Goal: Navigation & Orientation: Find specific page/section

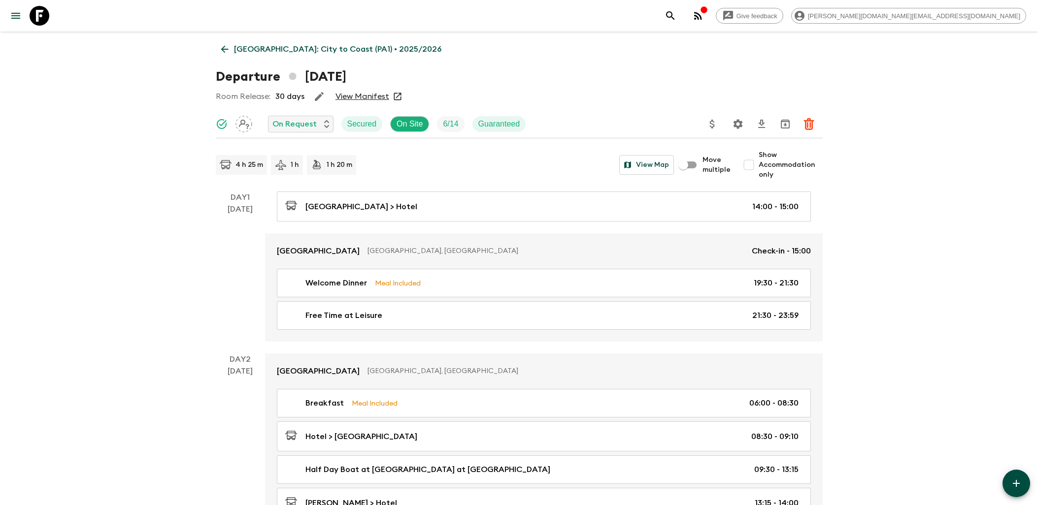
scroll to position [1149, 0]
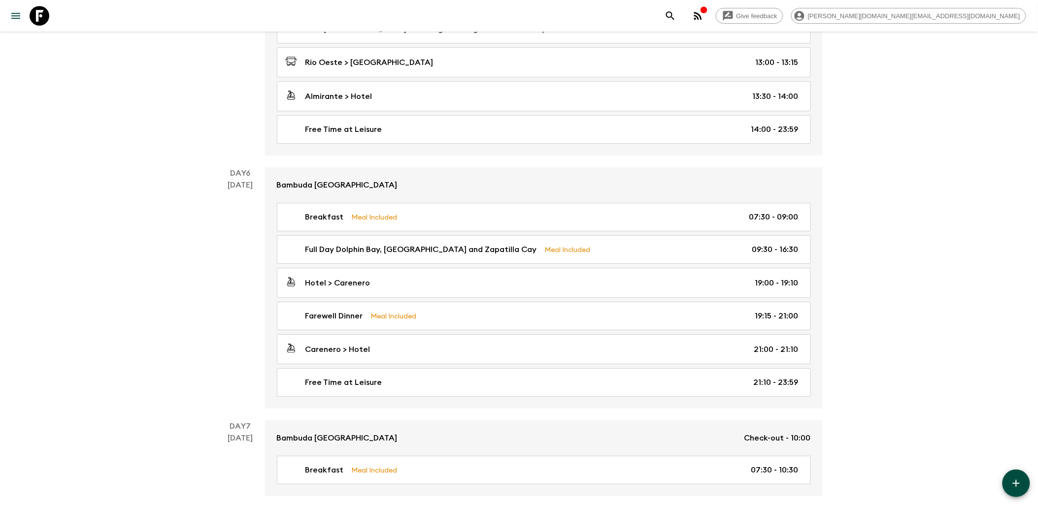
click at [46, 16] on icon at bounding box center [40, 16] width 20 height 20
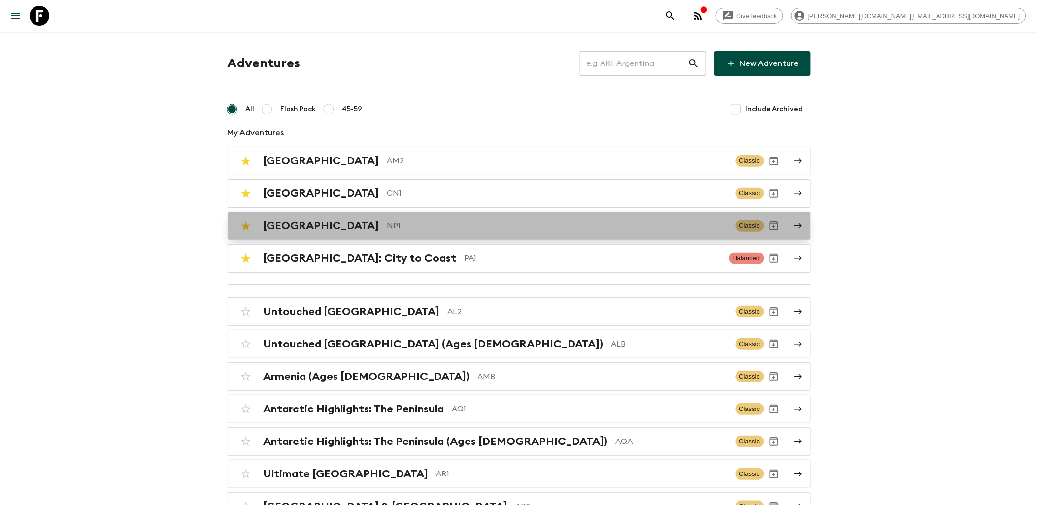
click at [387, 224] on p "NP1" at bounding box center [557, 226] width 340 height 12
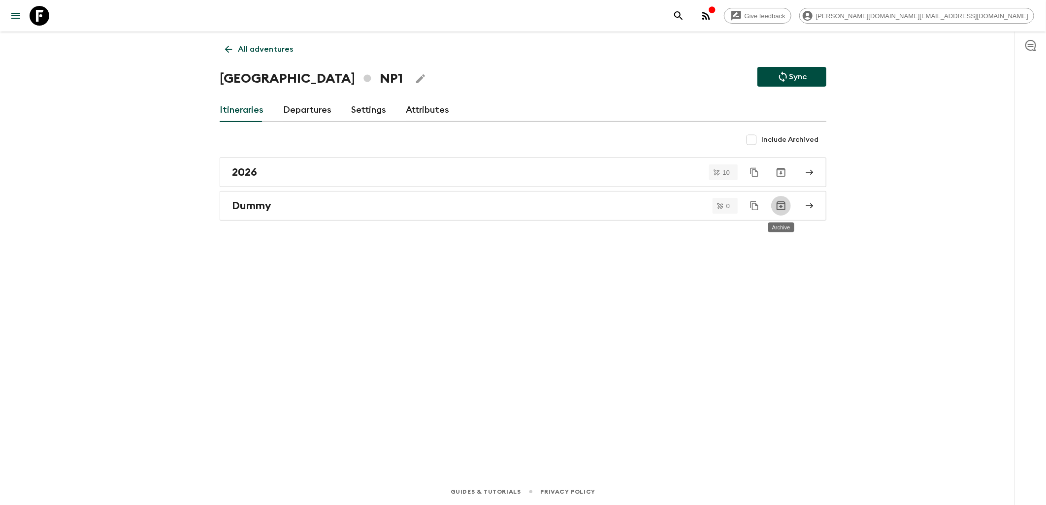
click at [779, 207] on icon "Archive" at bounding box center [781, 206] width 12 height 12
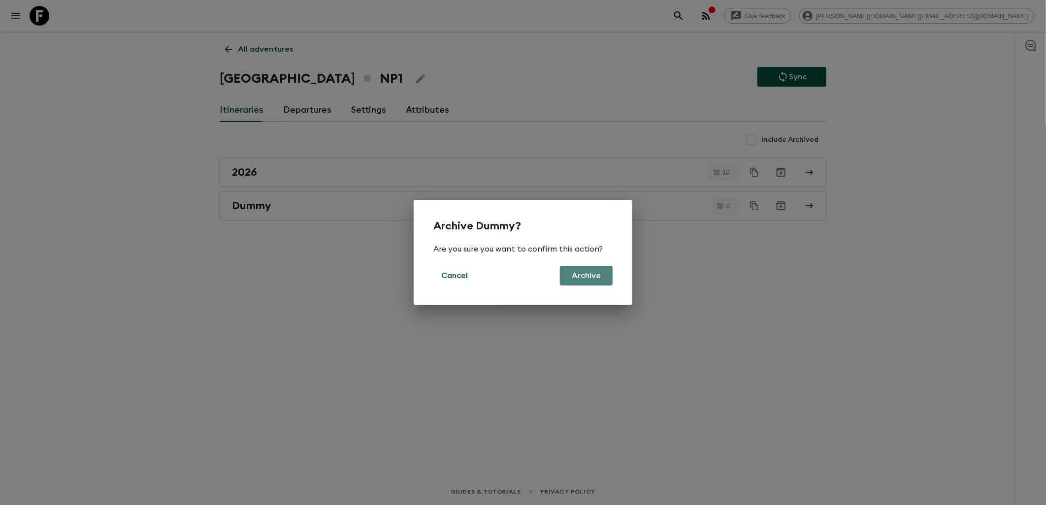
click at [574, 279] on button "Archive" at bounding box center [586, 276] width 53 height 20
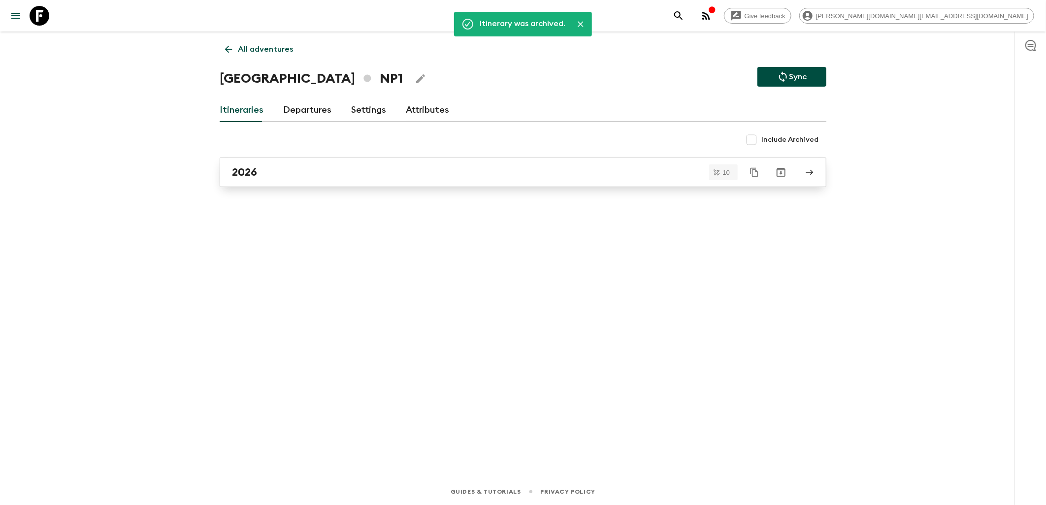
click at [300, 181] on link "2026" at bounding box center [523, 173] width 607 height 30
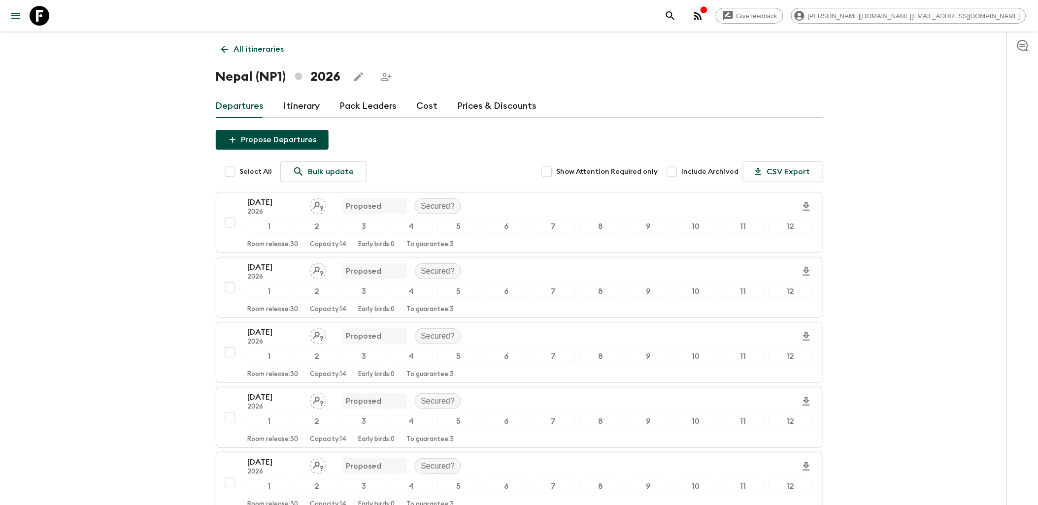
click at [420, 101] on link "Cost" at bounding box center [427, 107] width 21 height 24
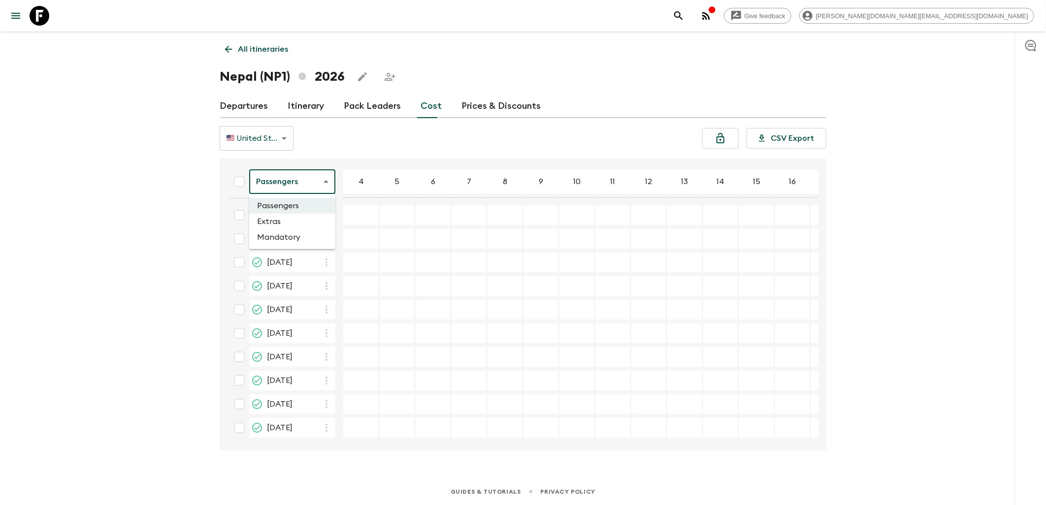
click at [304, 176] on body "Give feedback [PERSON_NAME][DOMAIN_NAME][EMAIL_ADDRESS][DOMAIN_NAME] All itiner…" at bounding box center [523, 252] width 1046 height 505
click at [292, 222] on li "Extras" at bounding box center [292, 222] width 86 height 16
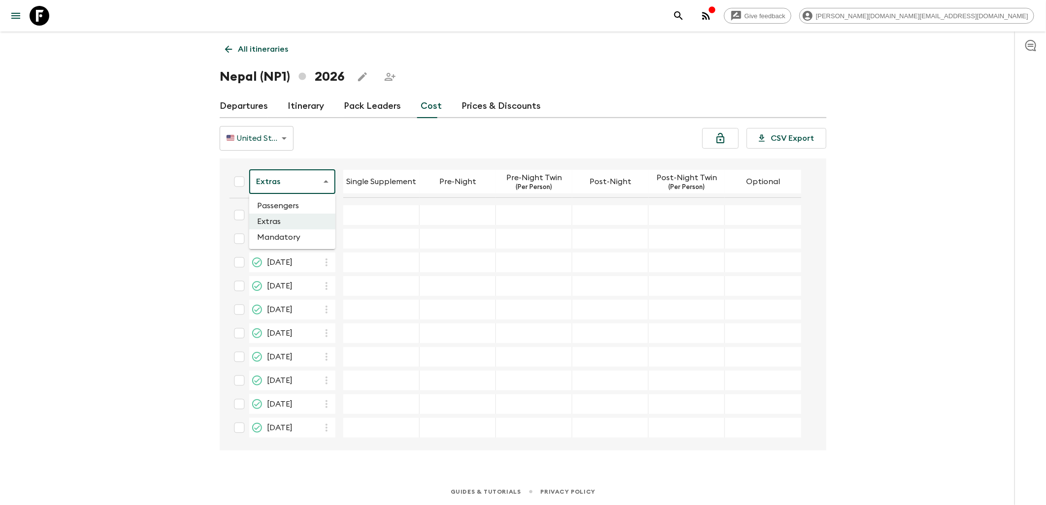
click at [280, 184] on body "Give feedback [PERSON_NAME][DOMAIN_NAME][EMAIL_ADDRESS][DOMAIN_NAME] All itiner…" at bounding box center [523, 252] width 1046 height 505
click at [287, 243] on li "Mandatory" at bounding box center [292, 238] width 86 height 16
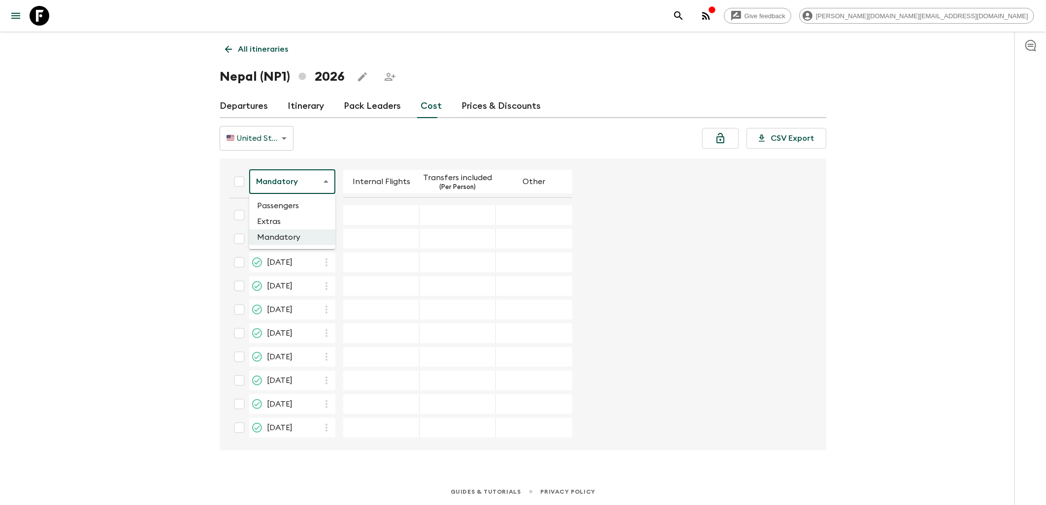
click at [333, 184] on body "Give feedback [PERSON_NAME][DOMAIN_NAME][EMAIL_ADDRESS][DOMAIN_NAME] All itiner…" at bounding box center [523, 252] width 1046 height 505
click at [293, 218] on li "Extras" at bounding box center [292, 222] width 86 height 16
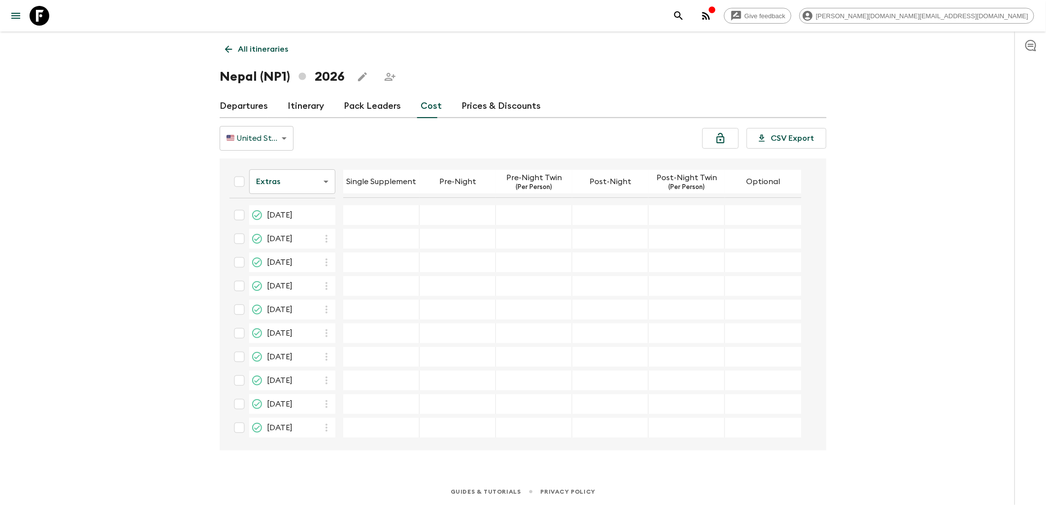
click at [311, 183] on body "Give feedback [PERSON_NAME][DOMAIN_NAME][EMAIL_ADDRESS][DOMAIN_NAME] All itiner…" at bounding box center [523, 252] width 1046 height 505
click at [300, 205] on li "Passengers" at bounding box center [292, 206] width 86 height 16
click at [40, 20] on icon at bounding box center [40, 16] width 20 height 20
